Goal: Task Accomplishment & Management: Manage account settings

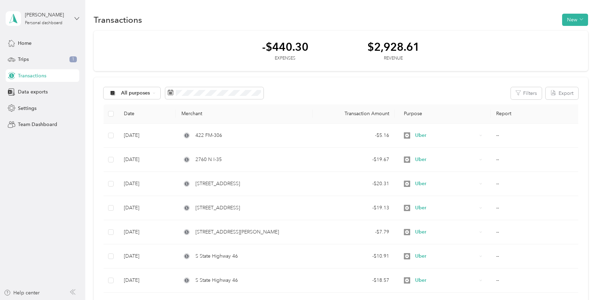
click at [75, 16] on icon at bounding box center [76, 18] width 5 height 5
click at [39, 57] on div "Log out" at bounding box center [99, 54] width 177 height 12
